Goal: Task Accomplishment & Management: Manage account settings

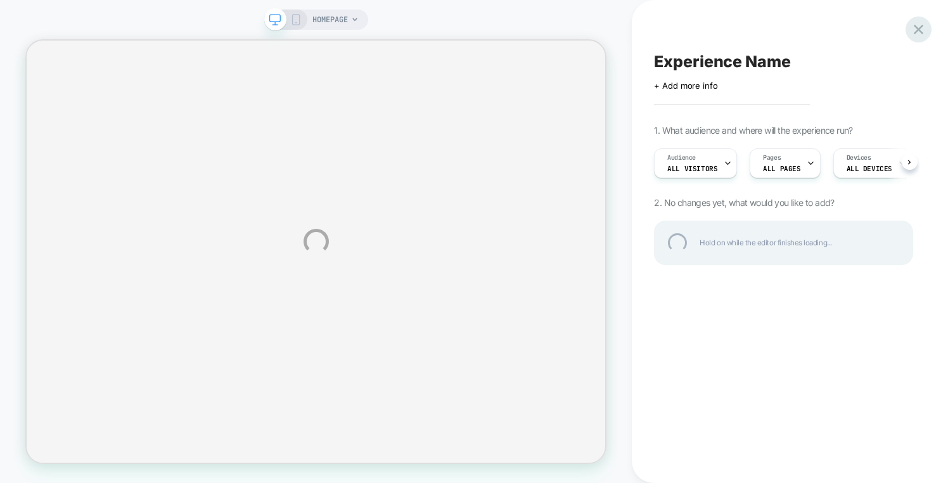
click at [923, 21] on div at bounding box center [919, 29] width 26 height 26
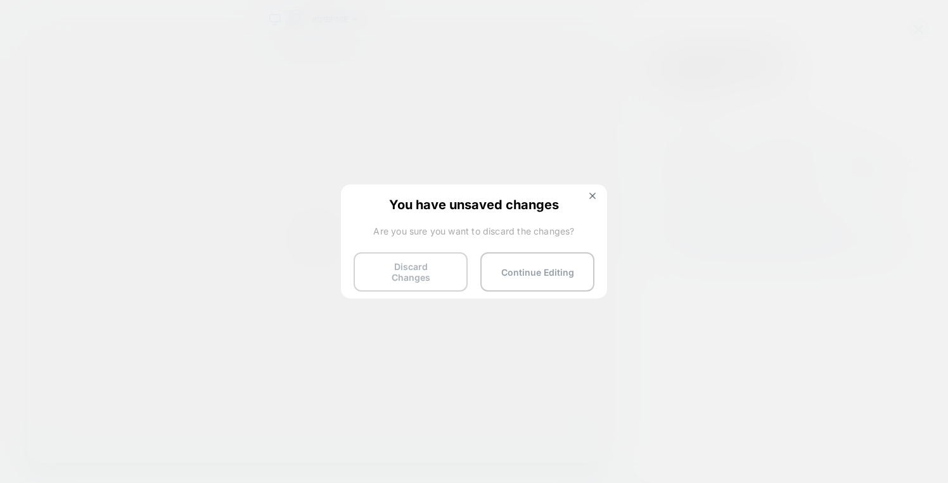
click at [435, 270] on button "Discard Changes" at bounding box center [411, 271] width 114 height 39
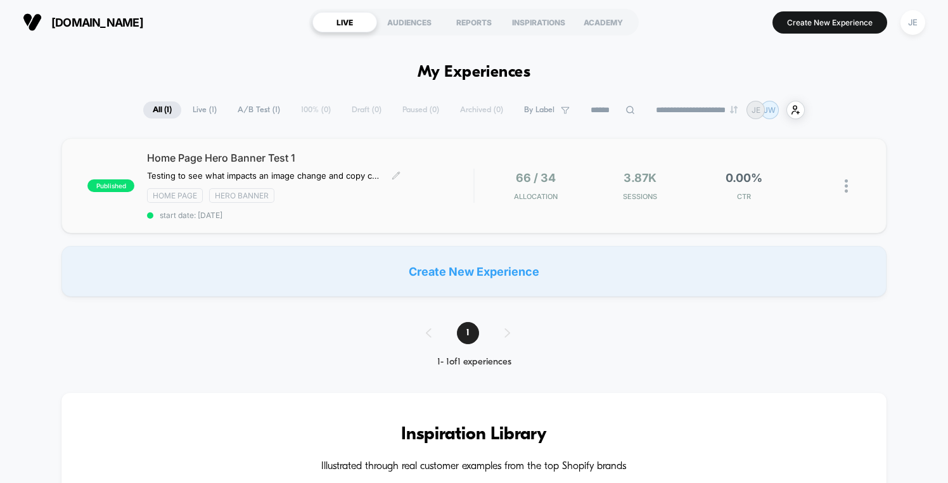
click at [339, 209] on div "Home Page Hero Banner Test 1 Testing to see what impacts an image change and co…" at bounding box center [310, 185] width 326 height 68
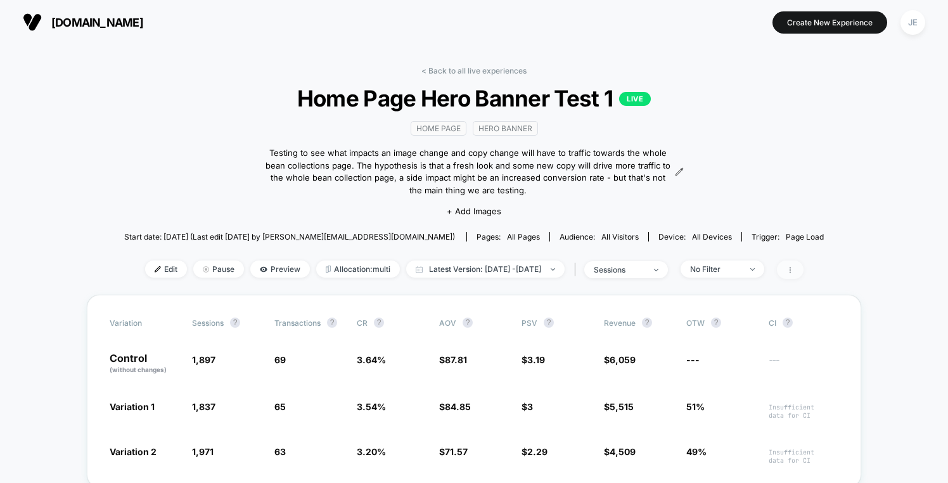
click at [804, 273] on span at bounding box center [790, 269] width 27 height 18
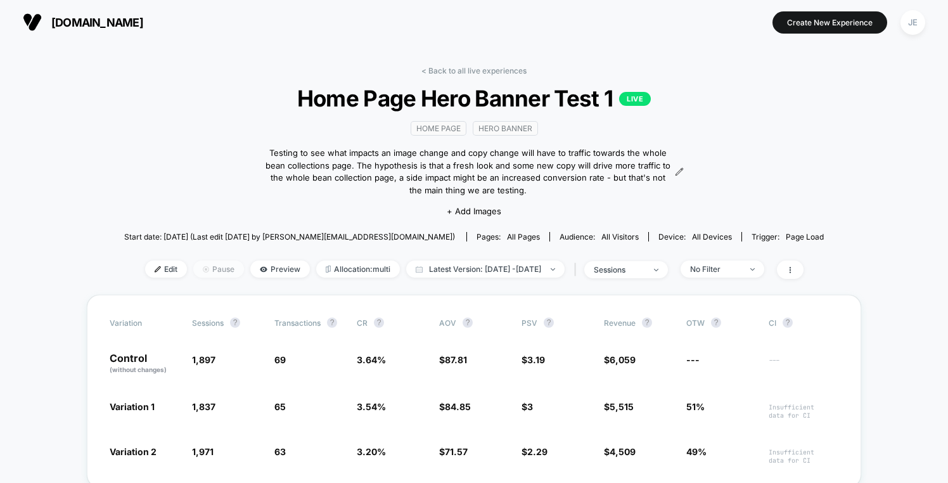
click at [203, 269] on span "Pause" at bounding box center [218, 268] width 51 height 17
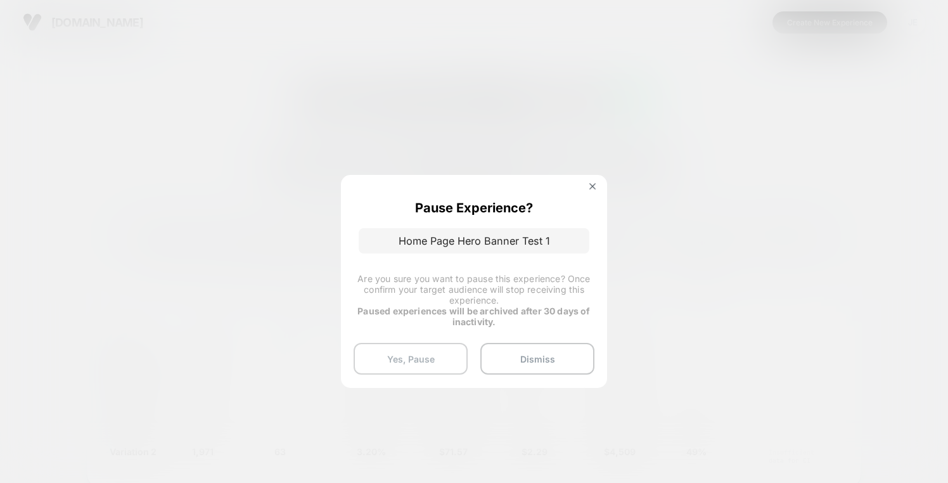
click at [408, 367] on button "Yes, Pause" at bounding box center [411, 359] width 114 height 32
